Goal: Navigation & Orientation: Find specific page/section

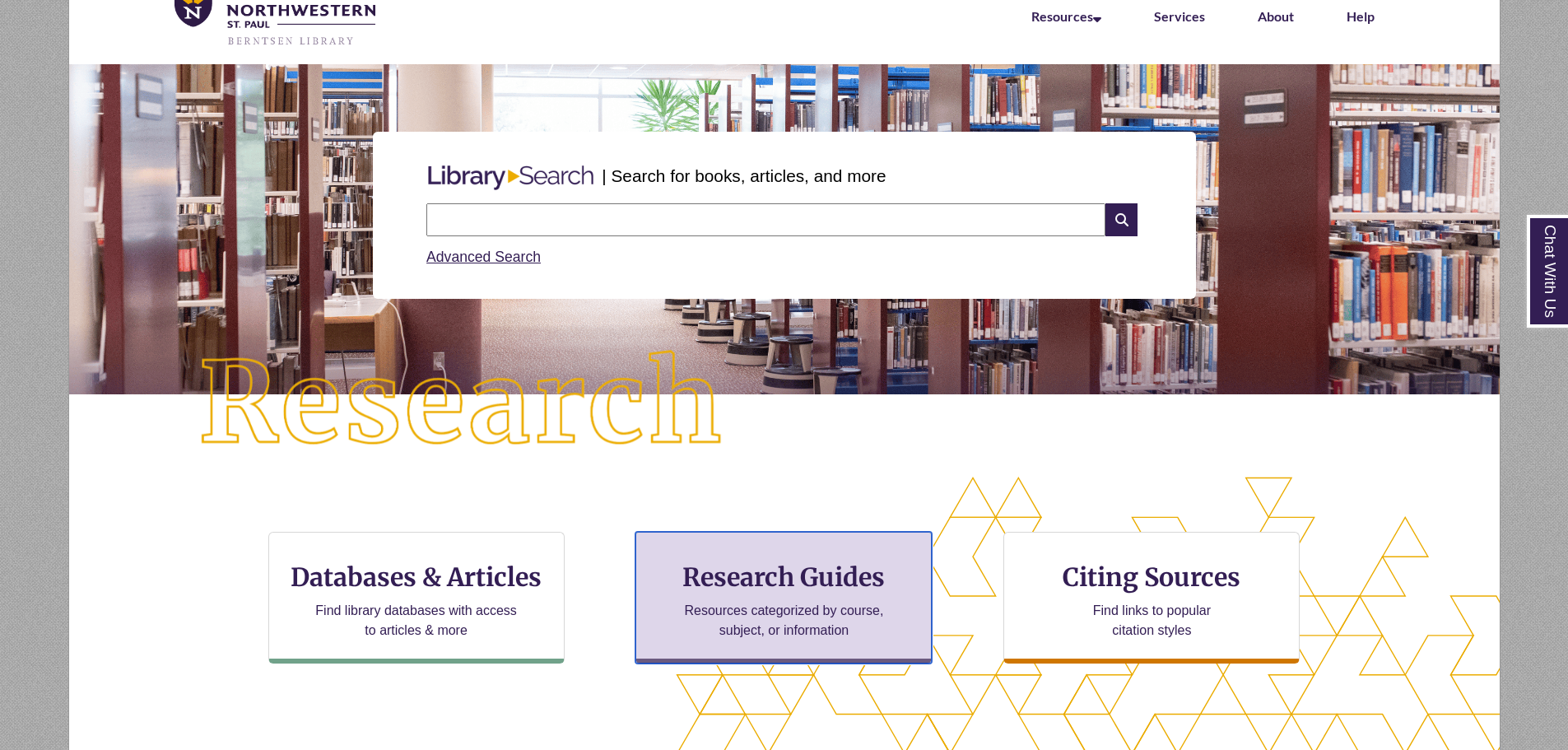
click at [812, 571] on h3 "Research Guides" at bounding box center [783, 577] width 268 height 31
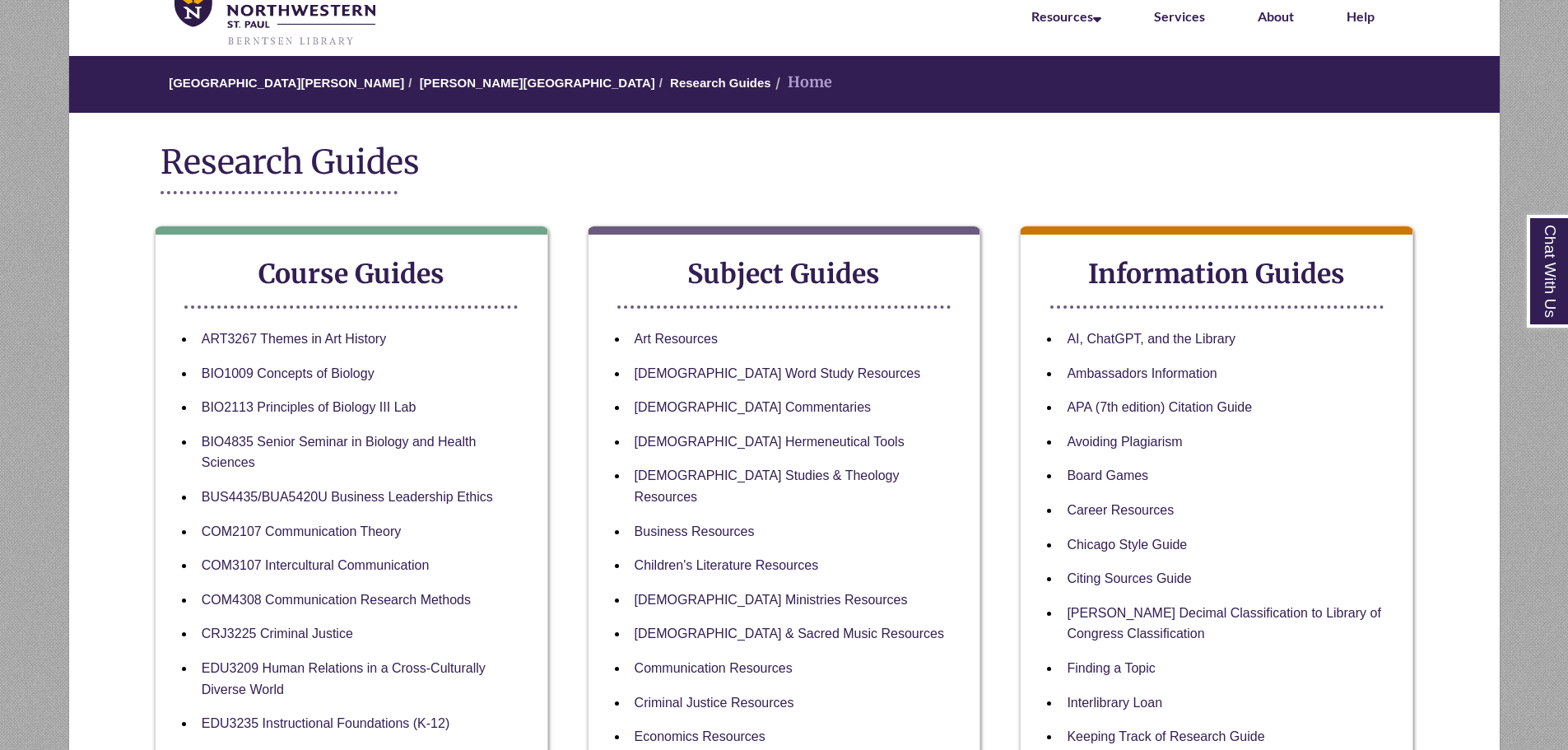
scroll to position [165, 0]
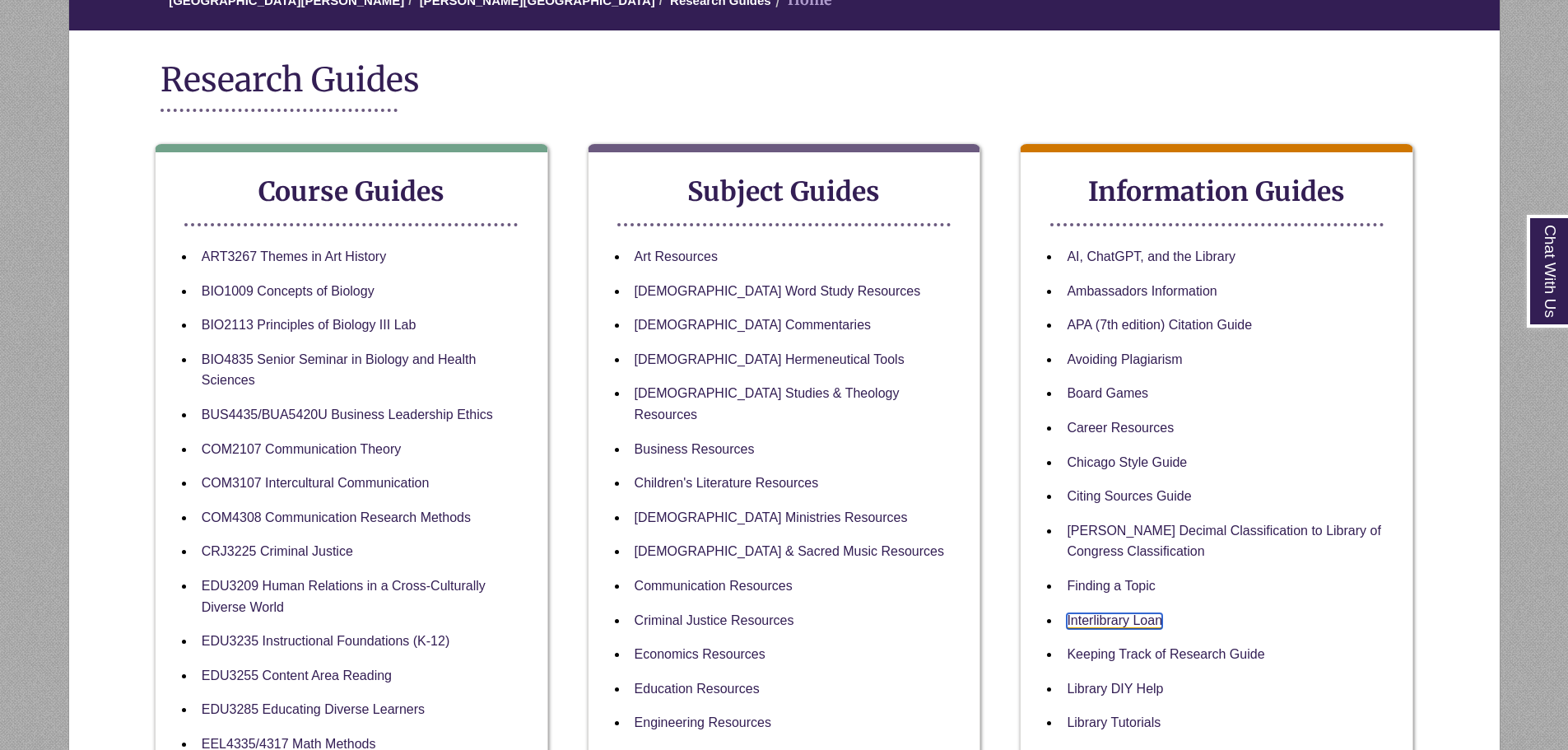
click at [1148, 618] on link "Interlibrary Loan" at bounding box center [1114, 621] width 96 height 16
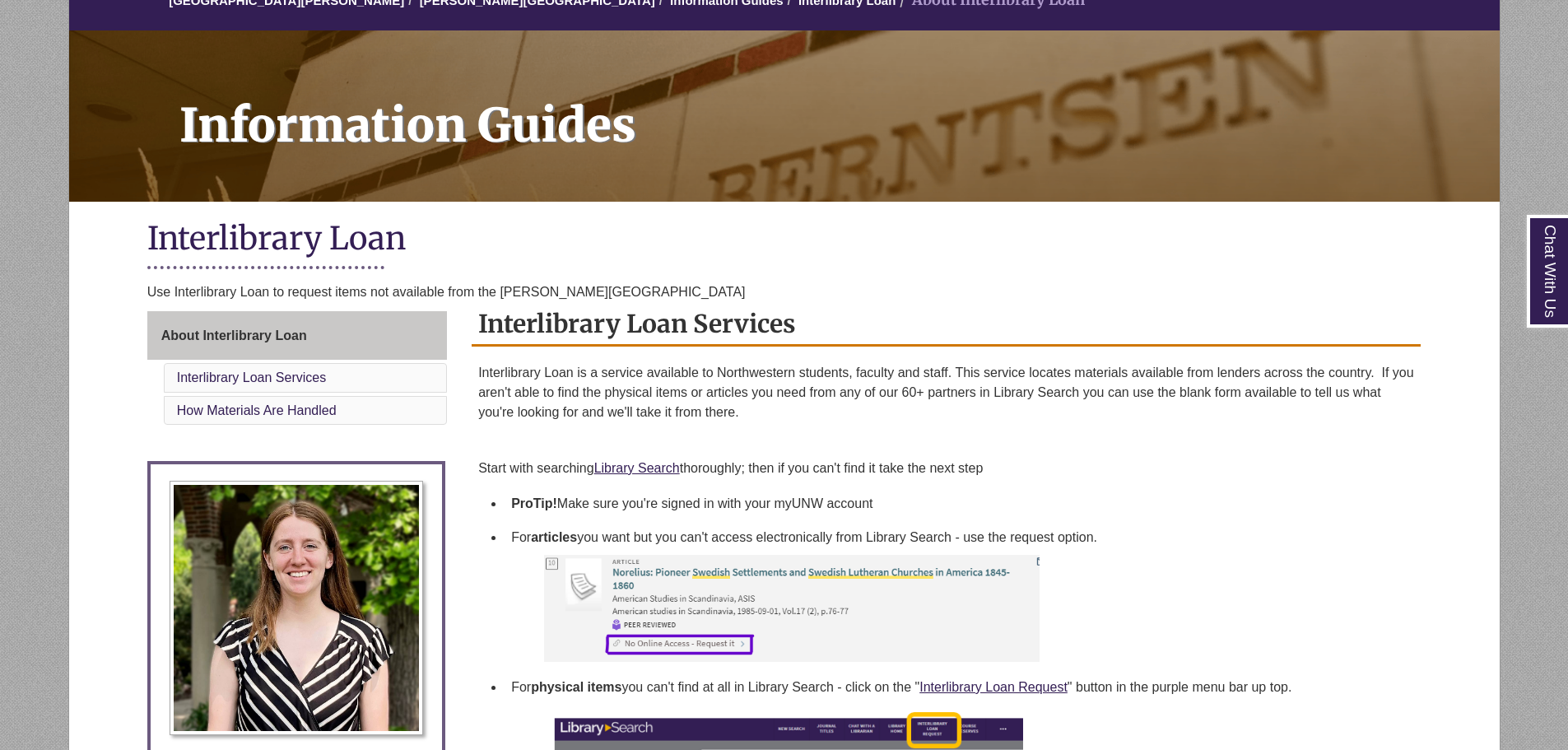
scroll to position [329, 0]
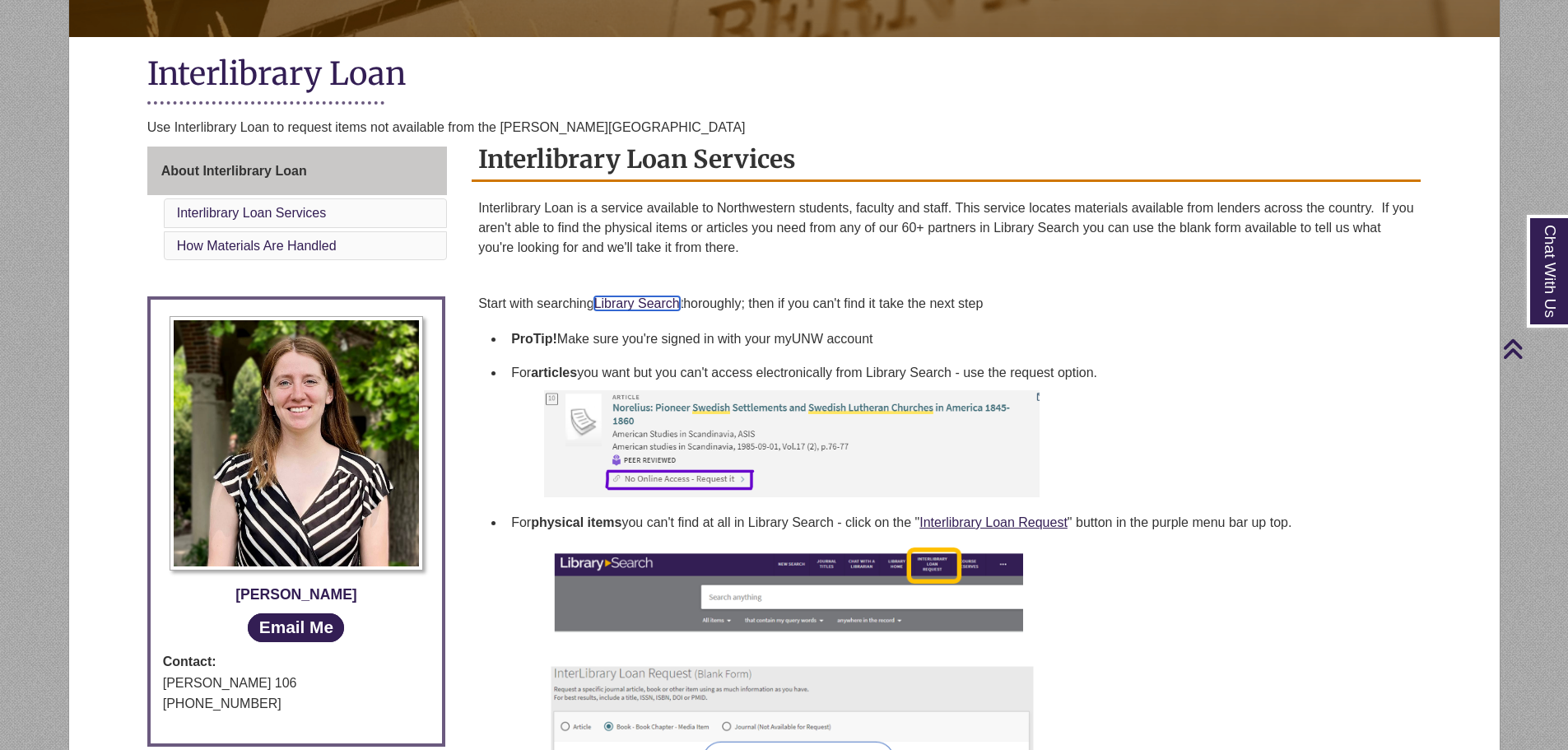
click at [640, 298] on link "Library Search" at bounding box center [638, 303] width 86 height 14
